Goal: Contribute content

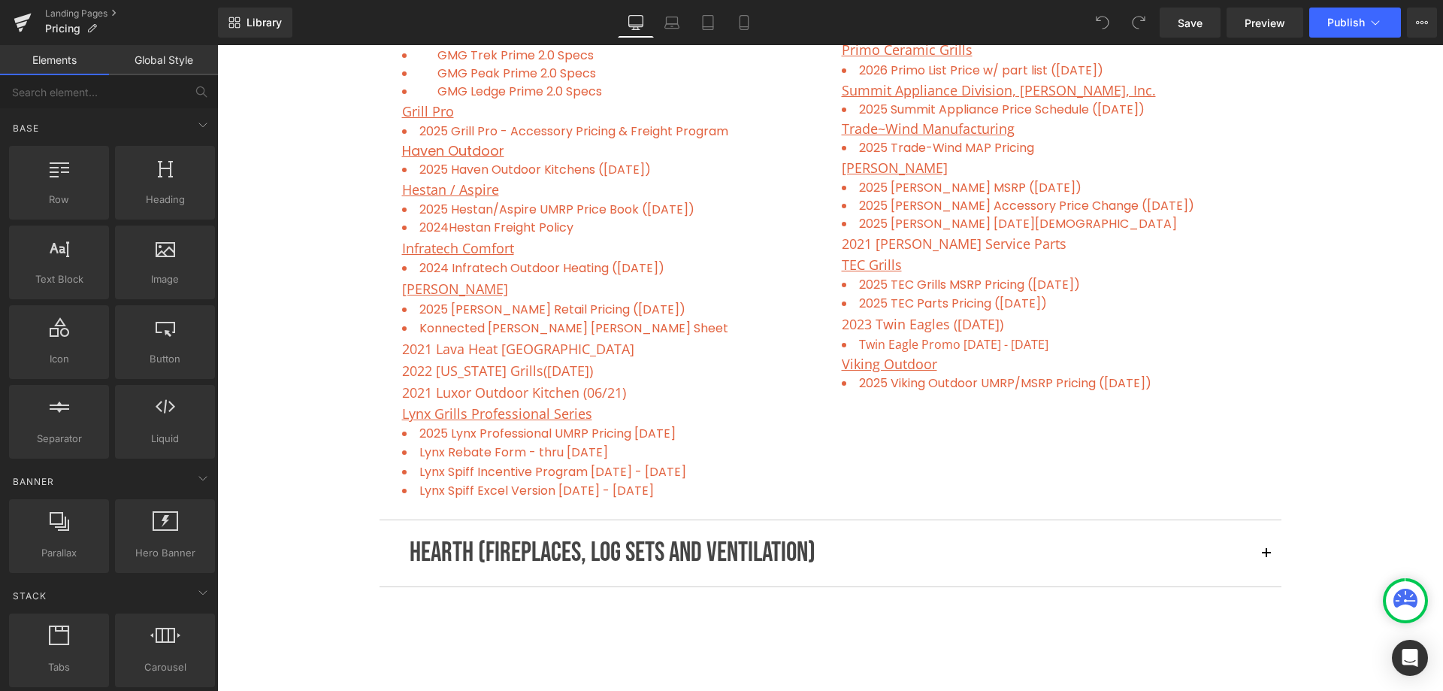
scroll to position [1428, 0]
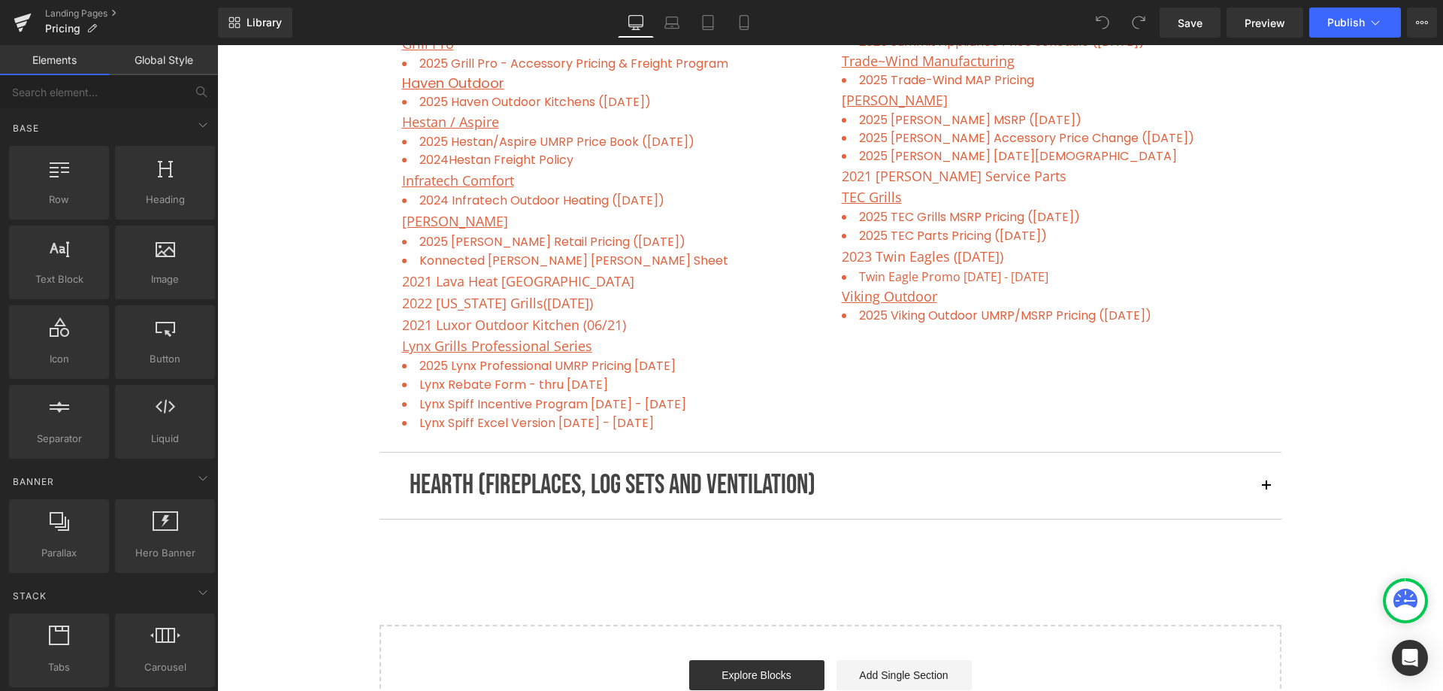
click at [667, 480] on p "HEARTH (FIREPLACES, LOG SETS AND VENTILATION)" at bounding box center [831, 486] width 842 height 44
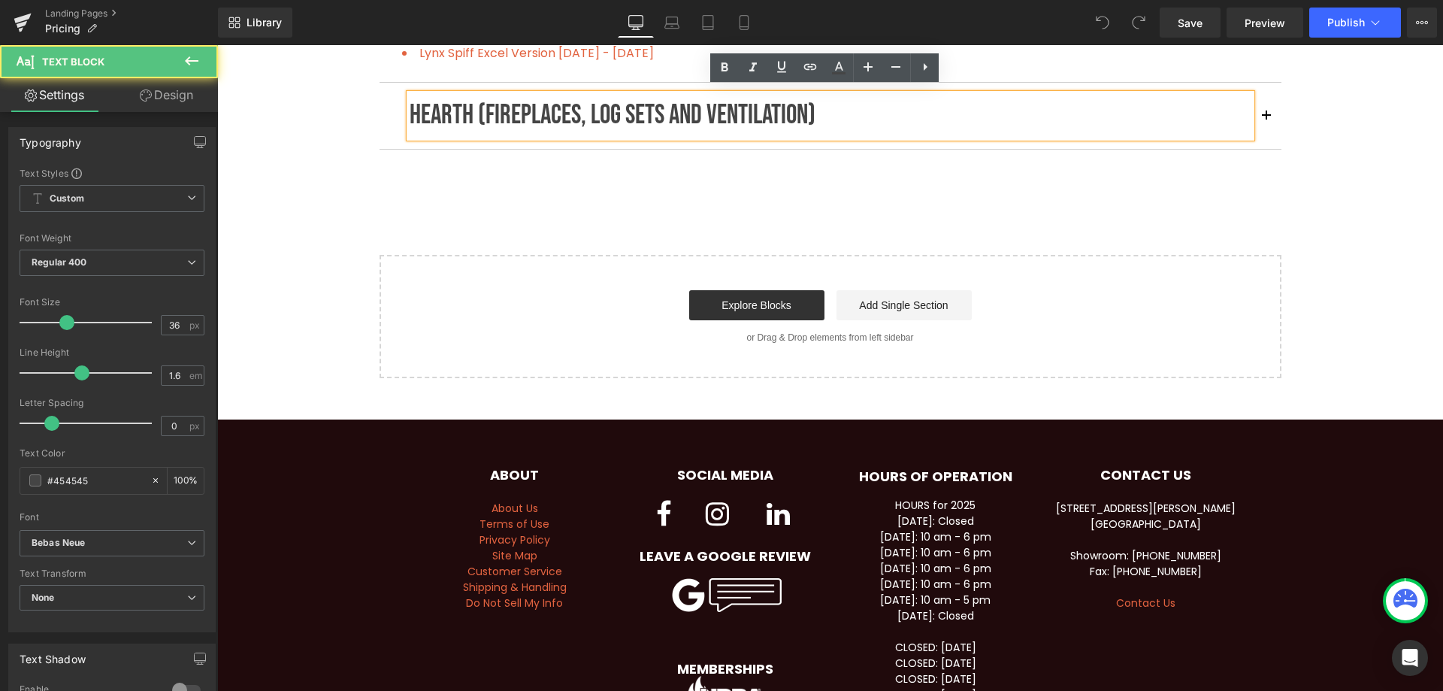
scroll to position [1804, 0]
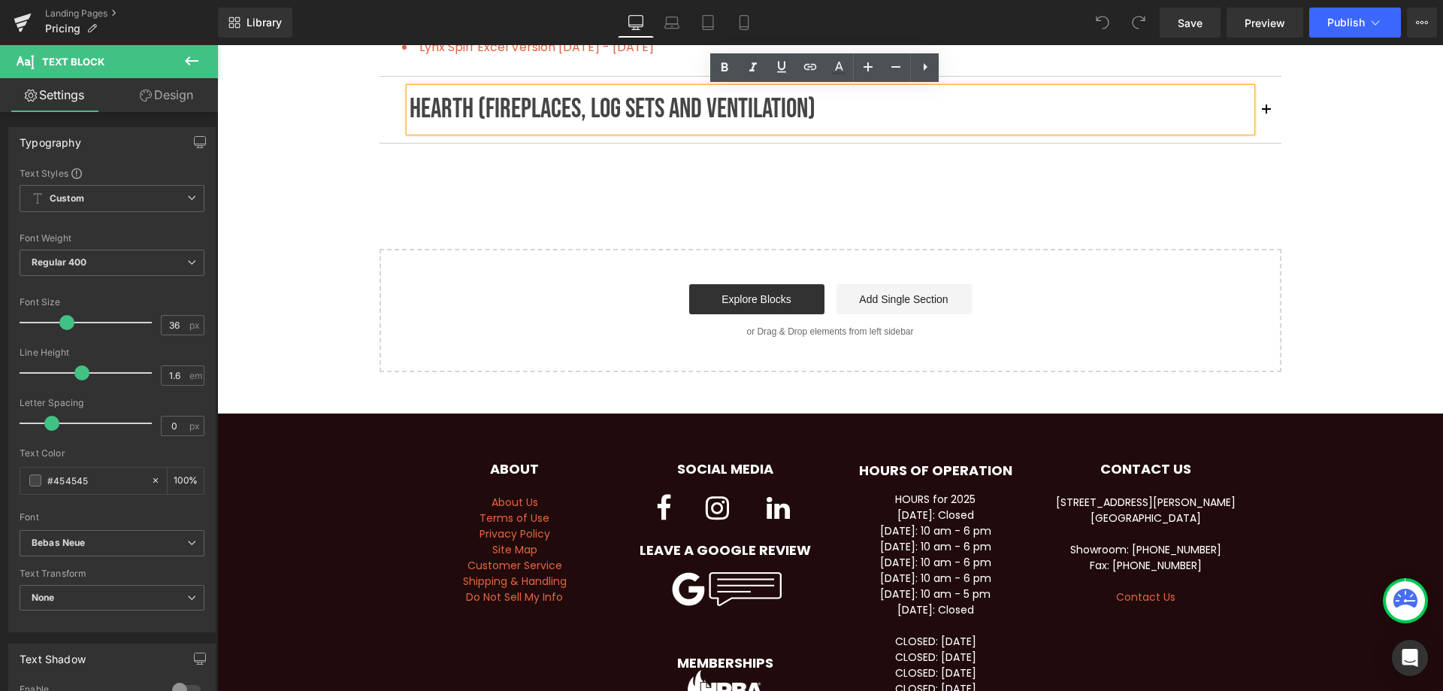
click at [1266, 104] on button "button" at bounding box center [1267, 110] width 30 height 66
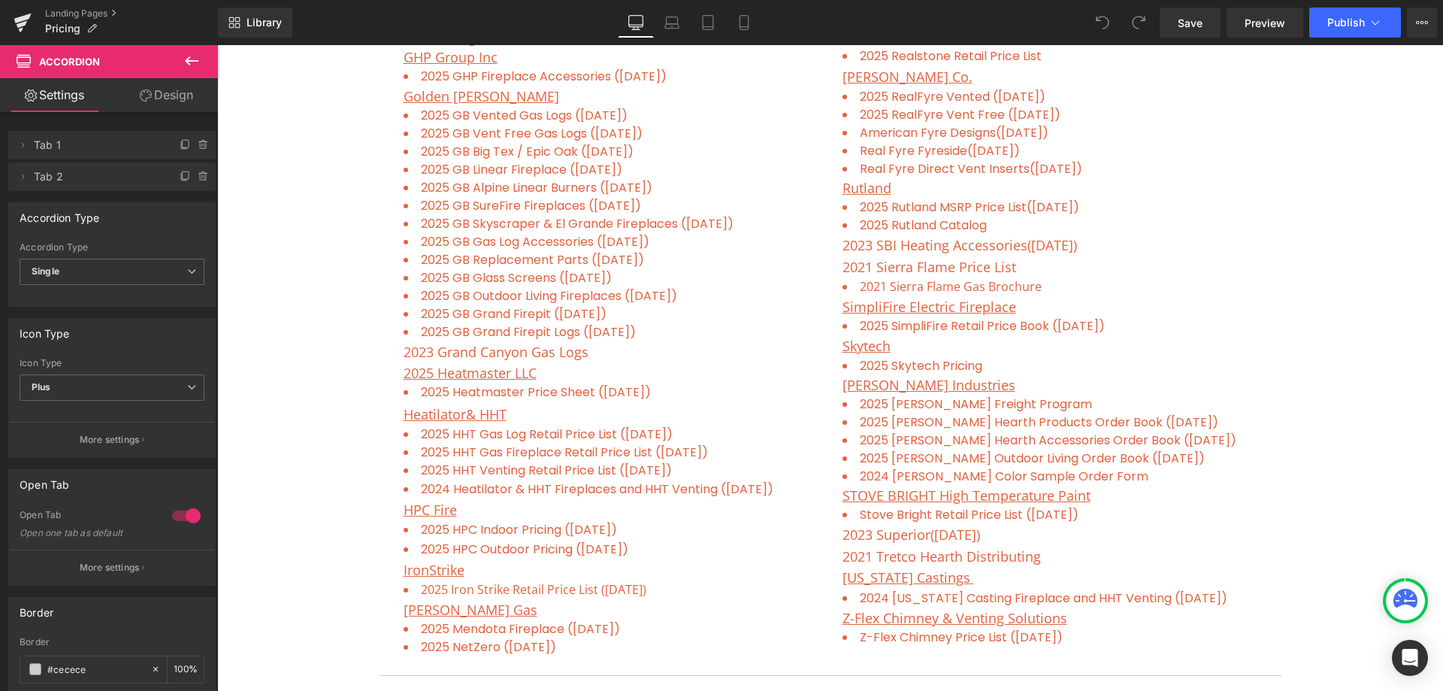
scroll to position [1782, 0]
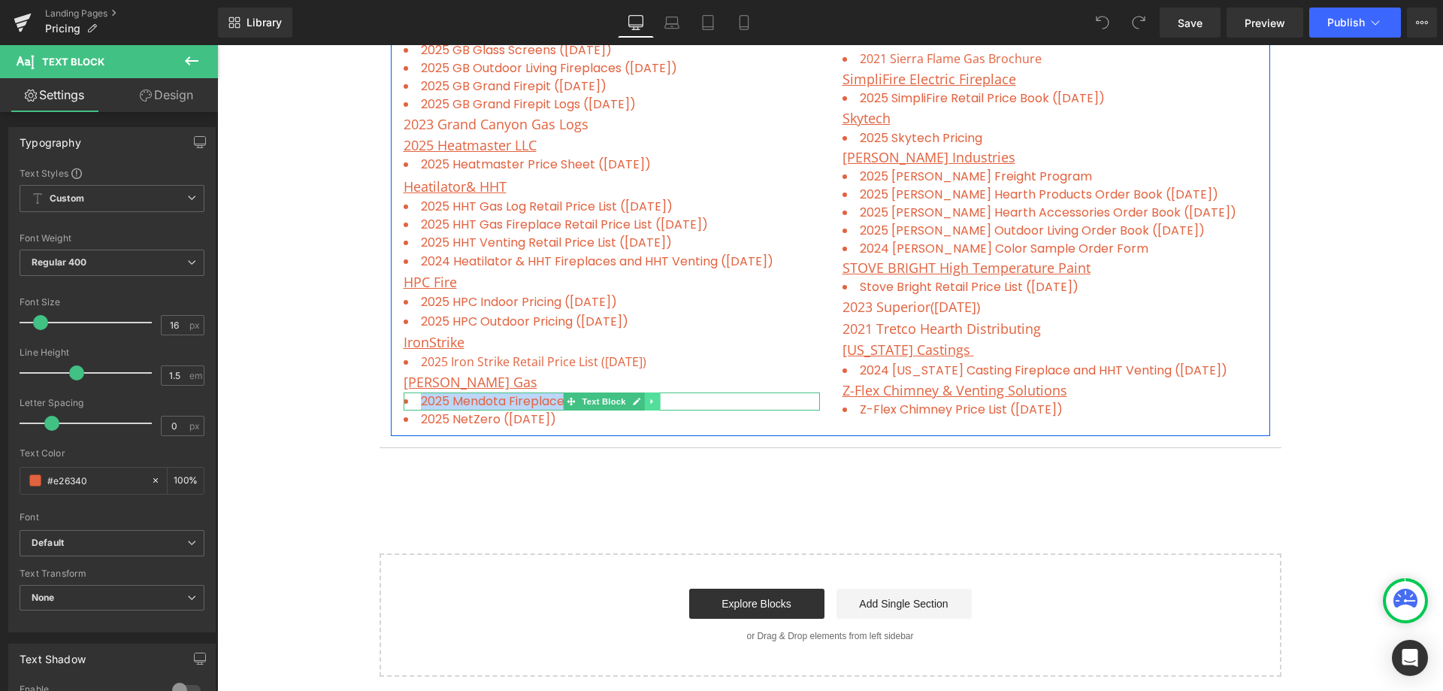
drag, startPoint x: 416, startPoint y: 401, endPoint x: 650, endPoint y: 397, distance: 233.8
click at [650, 397] on div "2025 Mendota Fireplace ([DATE]) Text Block" at bounding box center [612, 401] width 416 height 18
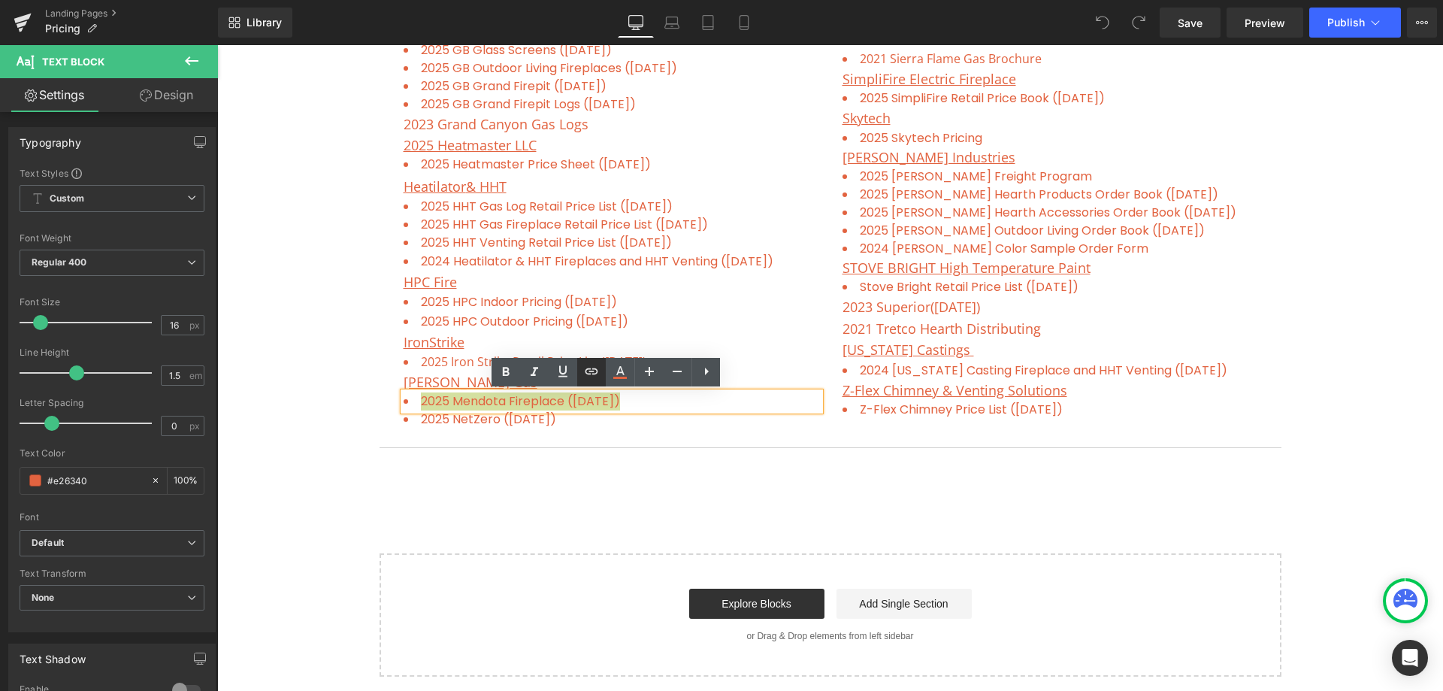
click at [587, 377] on icon at bounding box center [592, 371] width 18 height 18
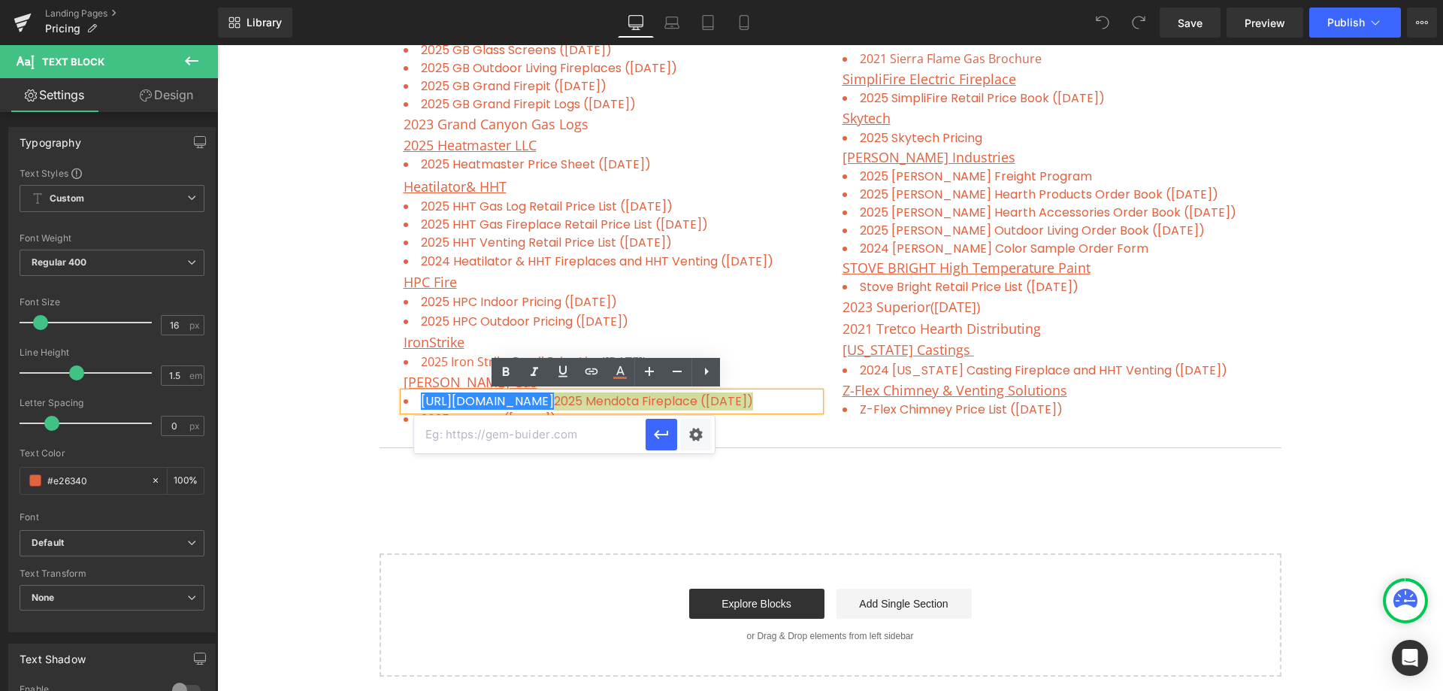
click at [481, 428] on input "text" at bounding box center [530, 435] width 232 height 38
paste input "[URL][DOMAIN_NAME]"
drag, startPoint x: 649, startPoint y: 430, endPoint x: 432, endPoint y: 386, distance: 221.0
click at [649, 430] on button "button" at bounding box center [662, 435] width 32 height 32
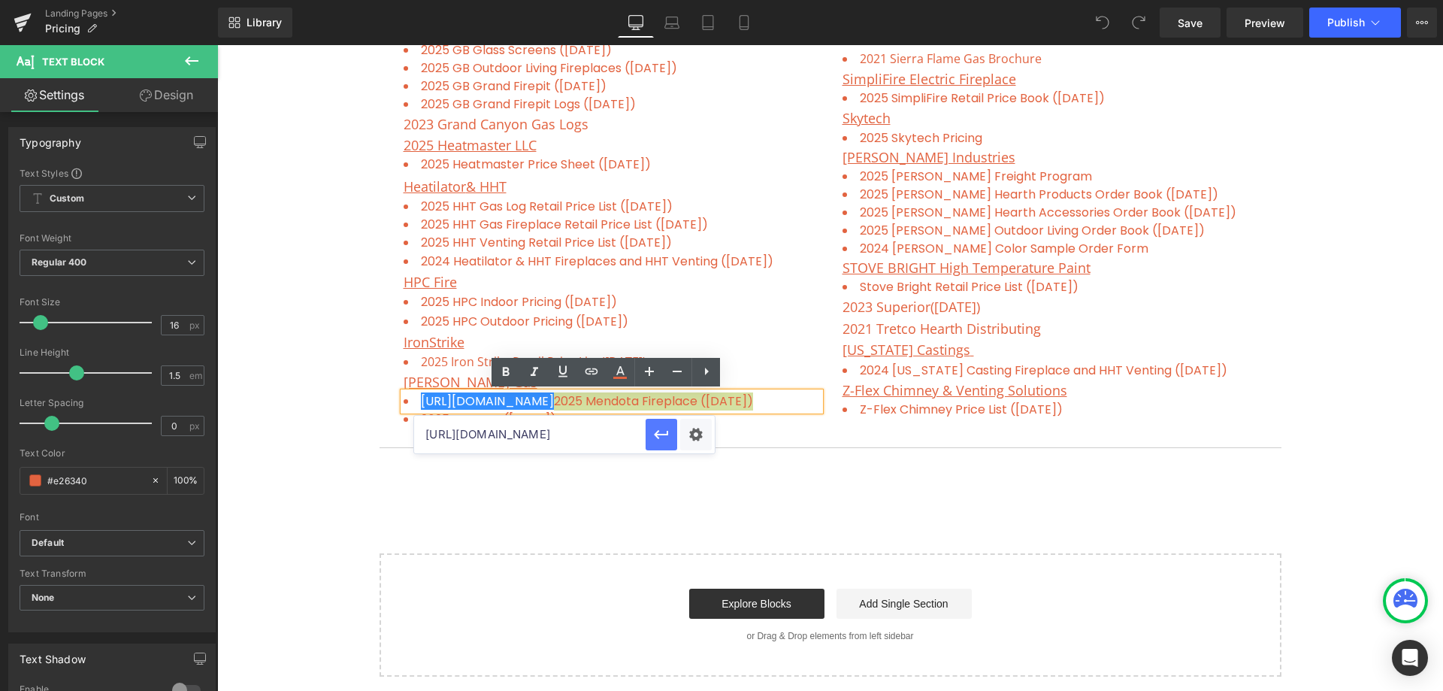
scroll to position [0, 0]
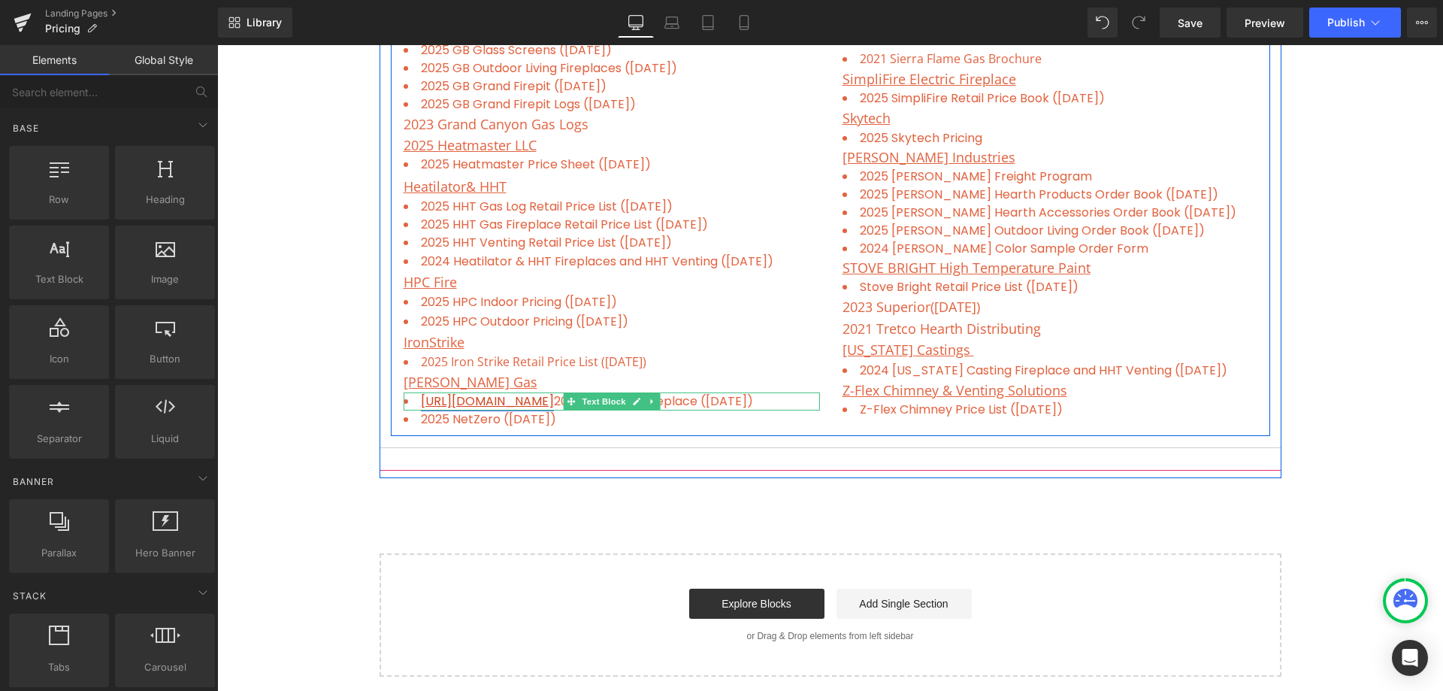
click at [530, 401] on link "[URL][DOMAIN_NAME]" at bounding box center [487, 400] width 133 height 17
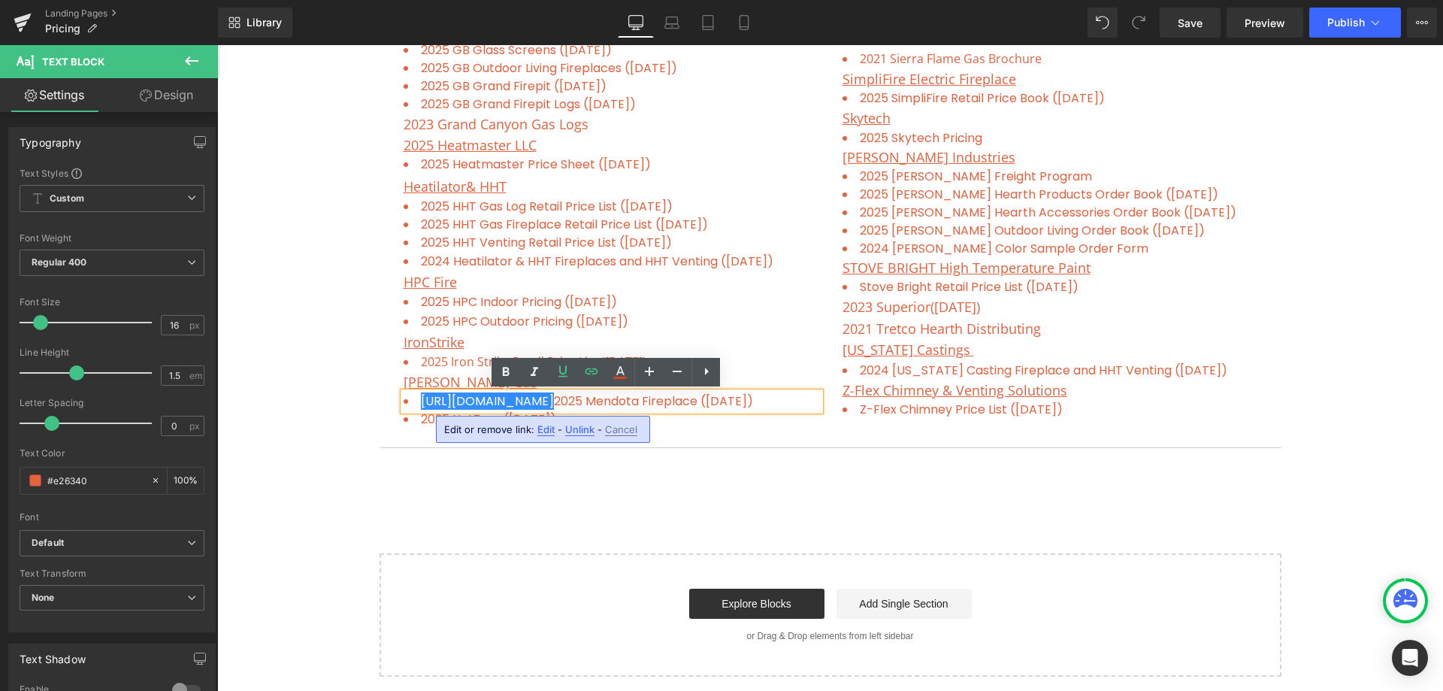
click at [575, 428] on span "Unlink" at bounding box center [579, 429] width 29 height 13
click at [561, 401] on li "[URL][DOMAIN_NAME] 2025 Mendota Fireplace ([DATE])" at bounding box center [612, 401] width 416 height 18
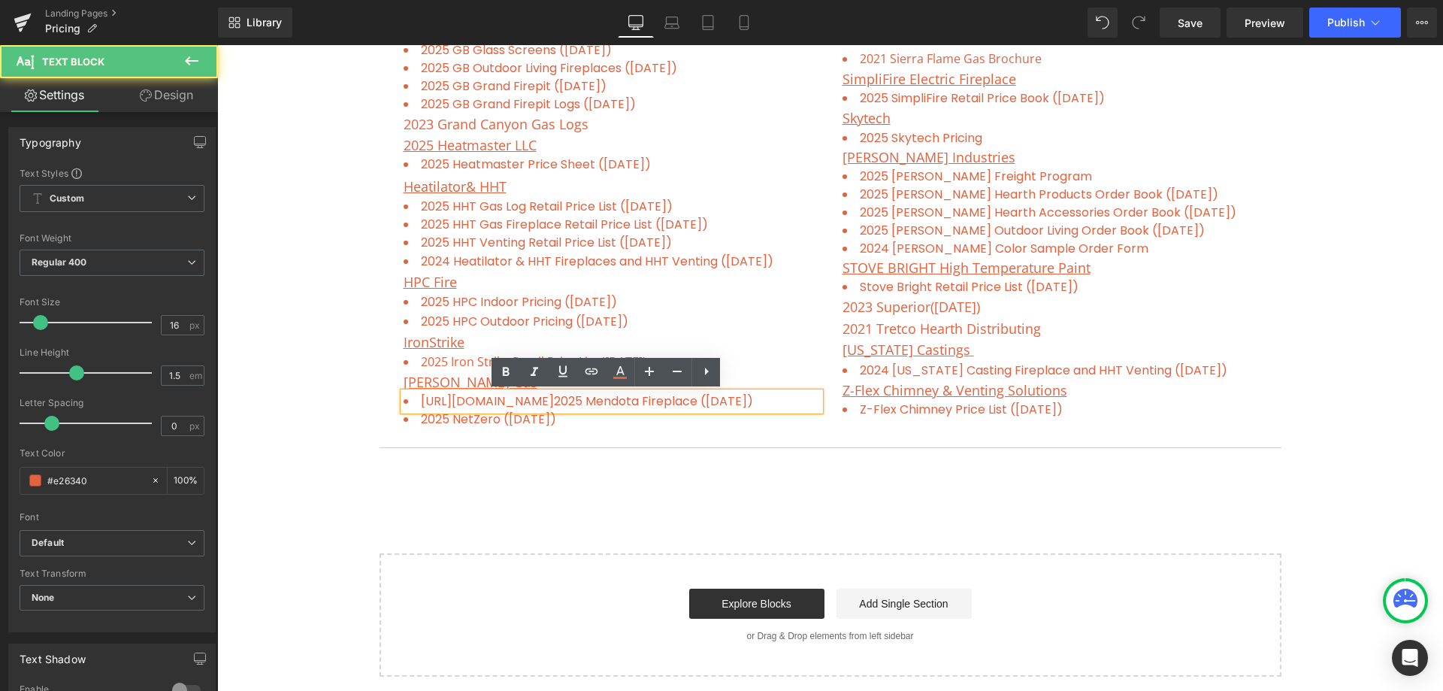
click at [565, 401] on li "[URL][DOMAIN_NAME] 2025 Mendota Fireplace ([DATE])" at bounding box center [612, 401] width 416 height 18
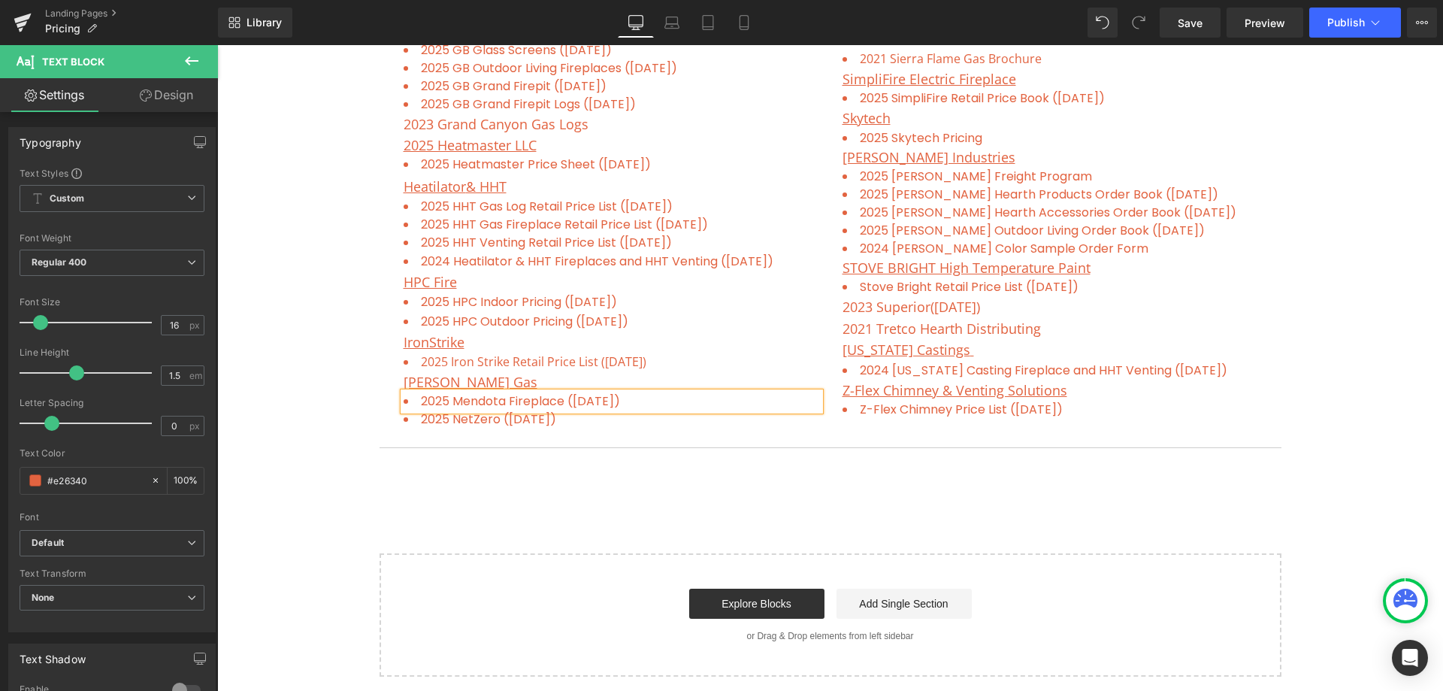
drag, startPoint x: 657, startPoint y: 394, endPoint x: 417, endPoint y: 396, distance: 239.8
click at [417, 396] on li "2025 Mendota Fireplace ([DATE])" at bounding box center [612, 401] width 416 height 18
click at [589, 373] on icon at bounding box center [592, 371] width 18 height 18
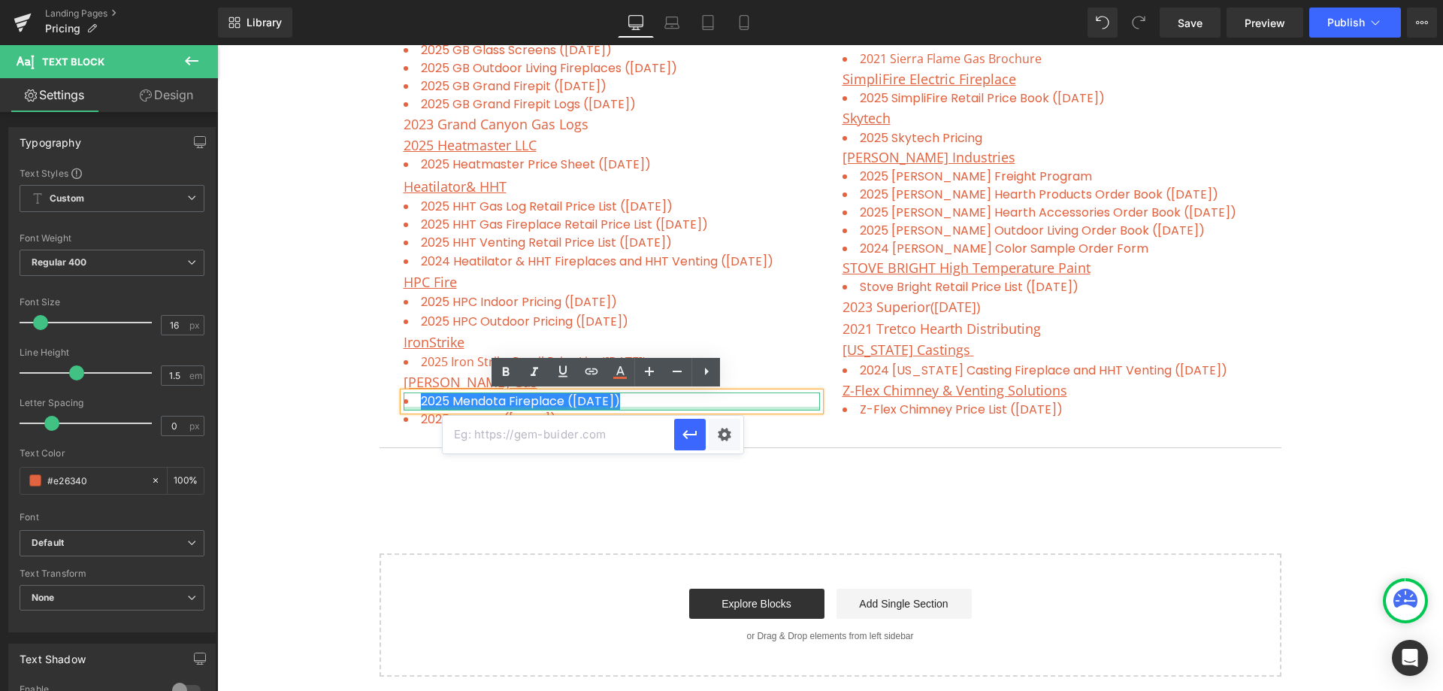
click at [546, 431] on input "text" at bounding box center [559, 435] width 232 height 38
paste input "[URL][DOMAIN_NAME]"
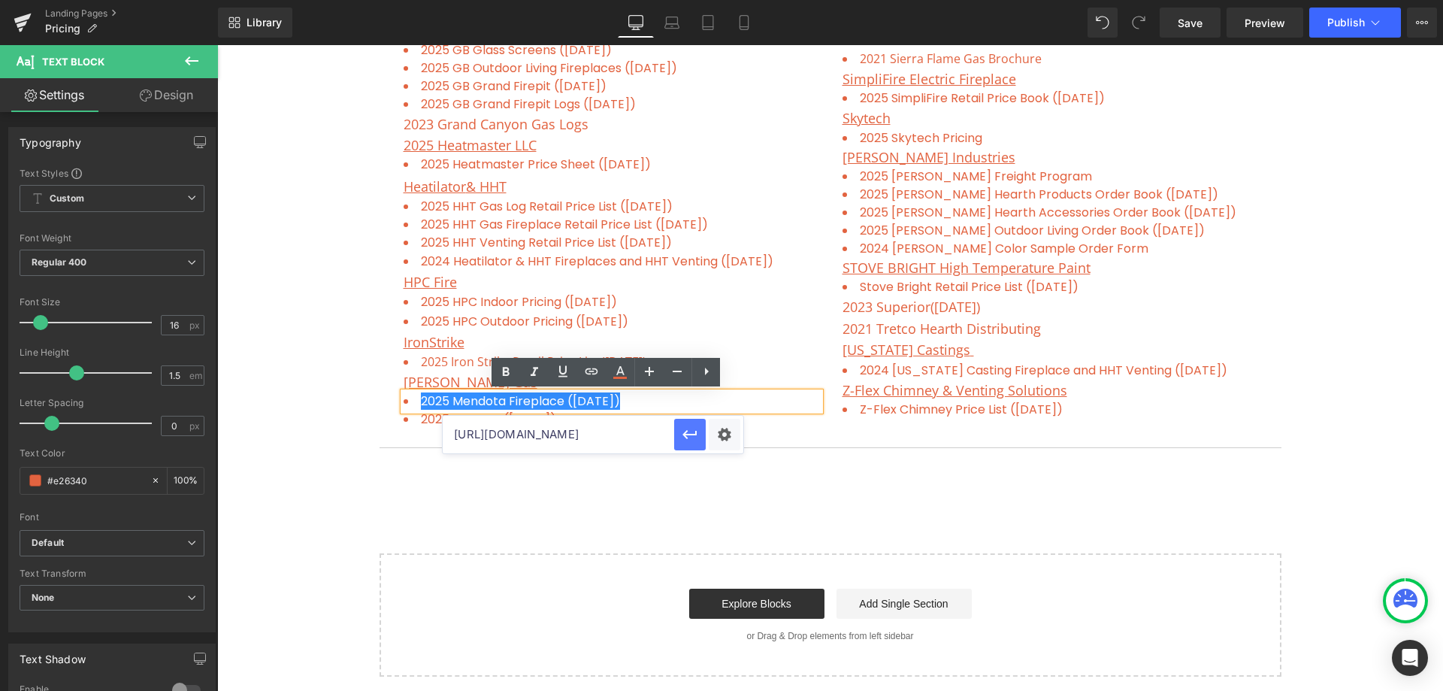
type input "[URL][DOMAIN_NAME]"
drag, startPoint x: 687, startPoint y: 439, endPoint x: 471, endPoint y: 393, distance: 221.3
click at [687, 439] on icon "button" at bounding box center [690, 434] width 18 height 18
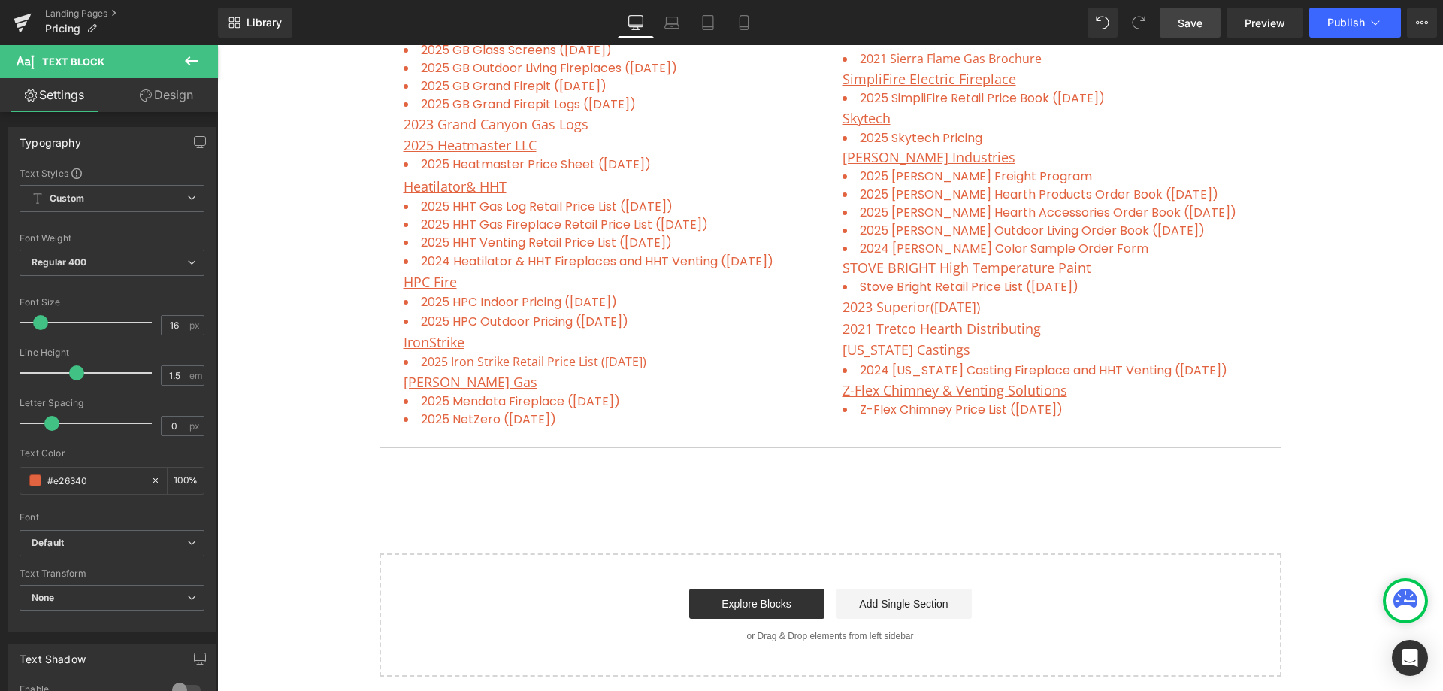
click at [1194, 33] on link "Save" at bounding box center [1190, 23] width 61 height 30
click at [1352, 24] on span "Publish" at bounding box center [1346, 23] width 38 height 12
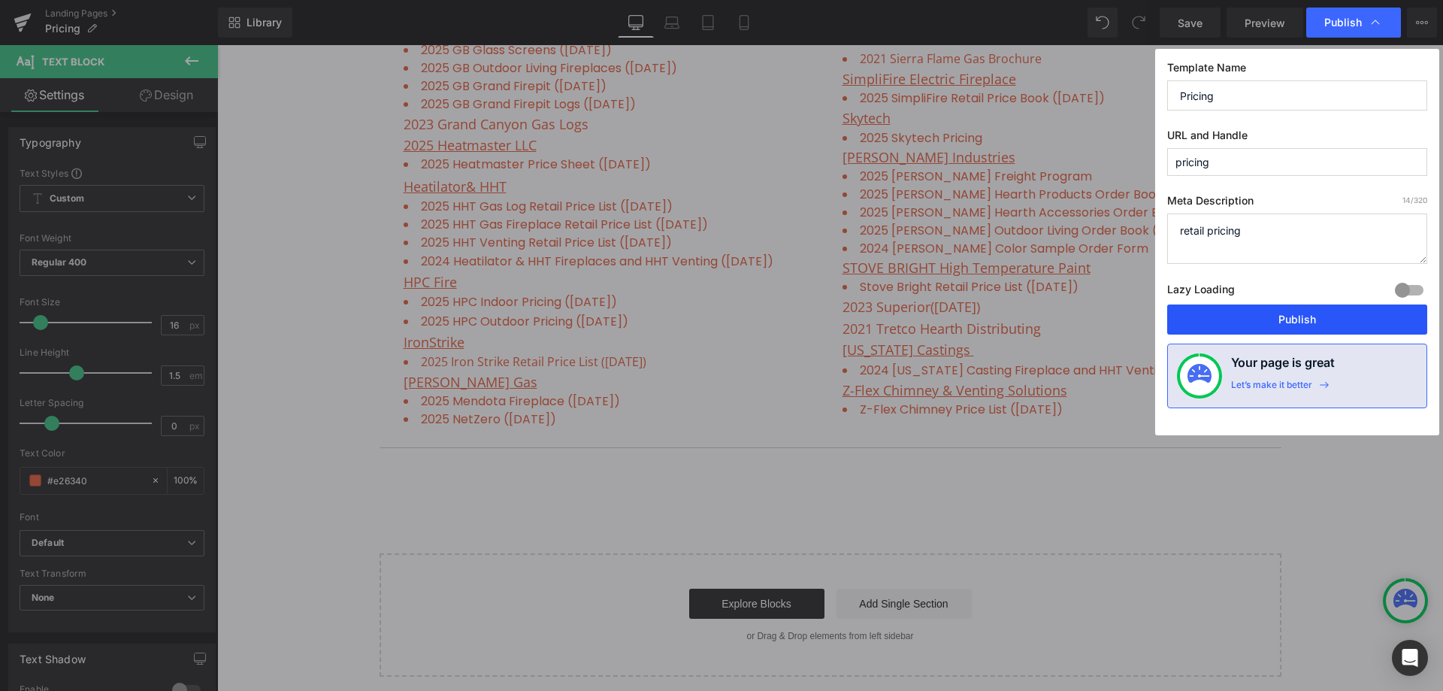
drag, startPoint x: 1319, startPoint y: 320, endPoint x: 1083, endPoint y: 271, distance: 241.2
click at [1319, 320] on button "Publish" at bounding box center [1297, 319] width 260 height 30
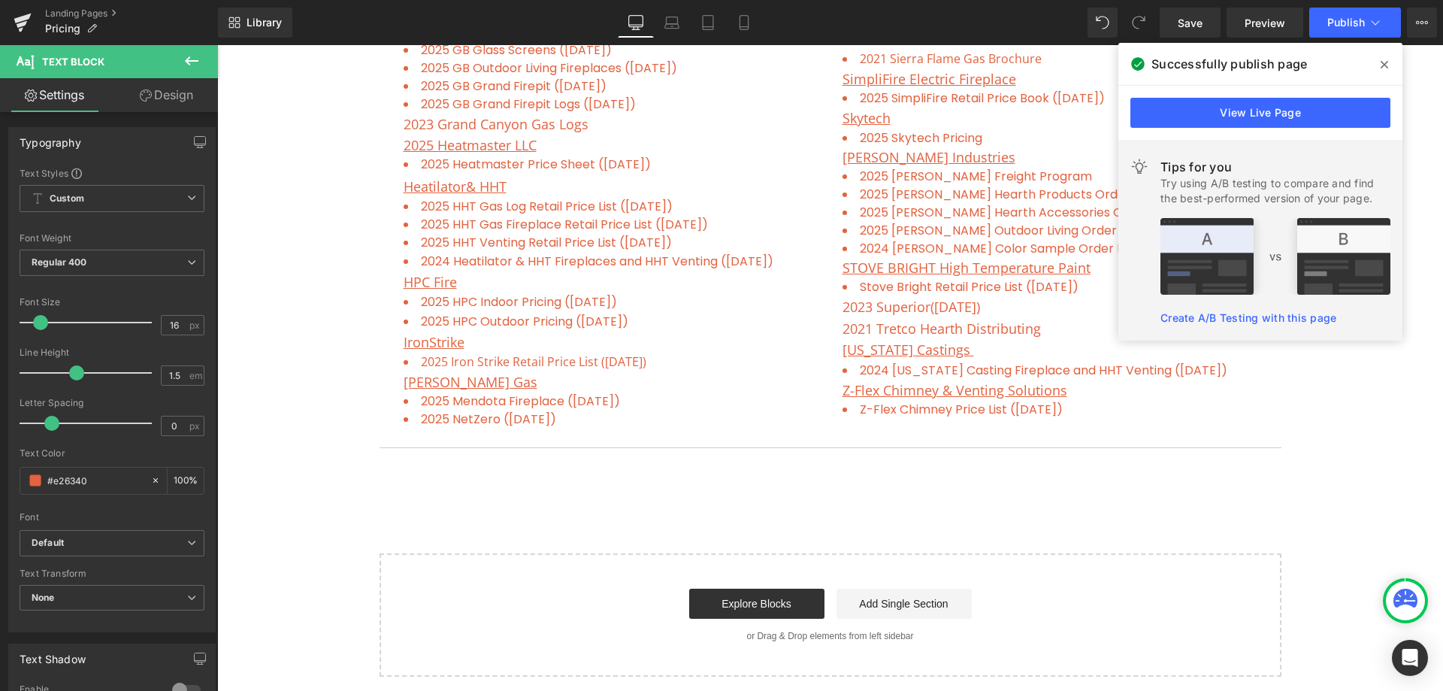
click at [1382, 60] on icon at bounding box center [1385, 65] width 8 height 12
